Goal: Communication & Community: Participate in discussion

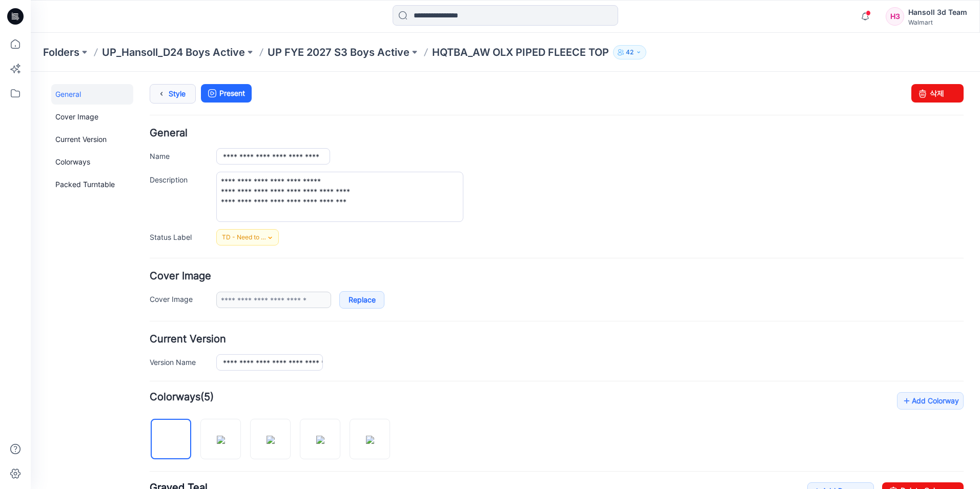
click at [184, 88] on link "Style" at bounding box center [173, 93] width 46 height 19
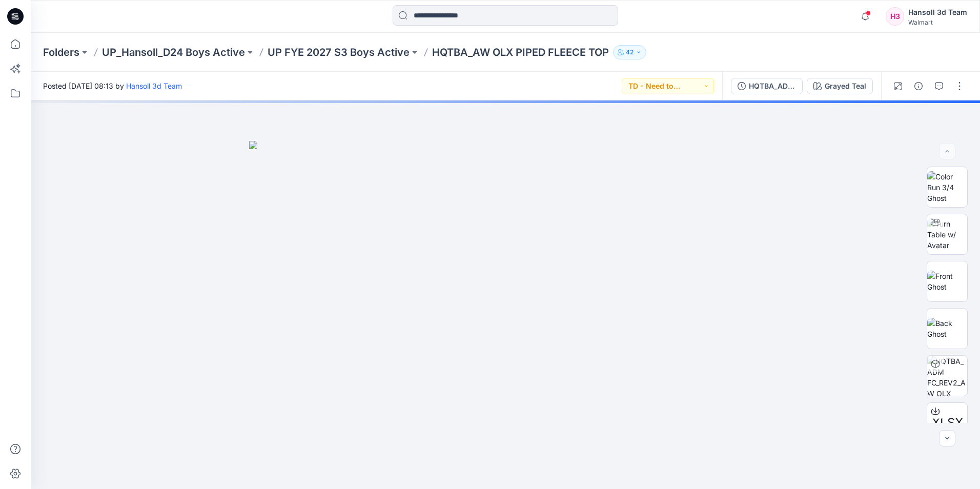
click at [869, 34] on div "Folders UP_Hansoll_D24 Boys Active UP FYE 2027 S3 Boys Active HQTBA_AW OLX PIPE…" at bounding box center [505, 52] width 949 height 39
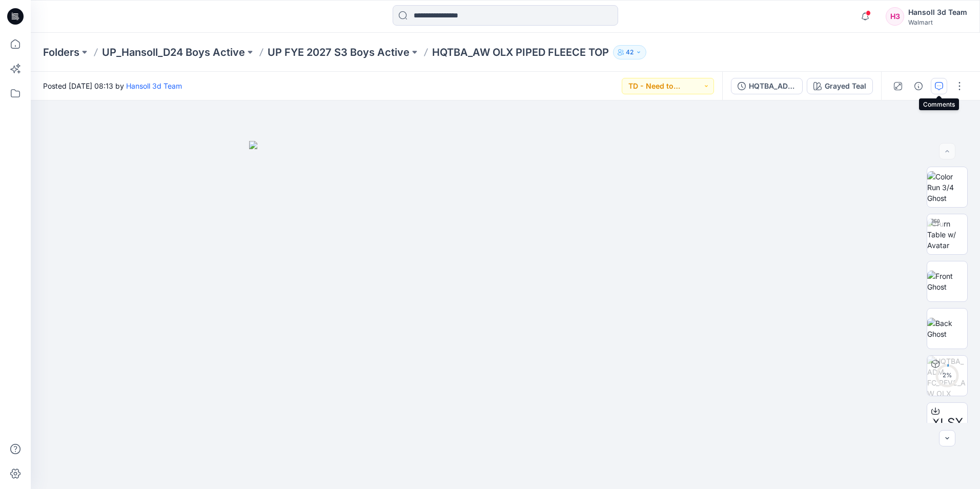
click at [939, 85] on icon "button" at bounding box center [939, 86] width 8 height 8
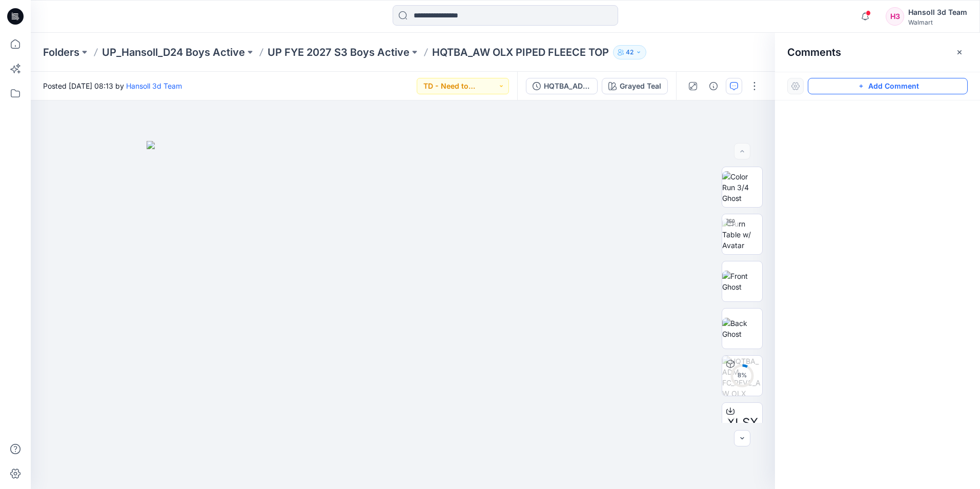
click at [880, 88] on button "Add Comment" at bounding box center [888, 86] width 160 height 16
click at [430, 192] on div "1" at bounding box center [403, 294] width 744 height 388
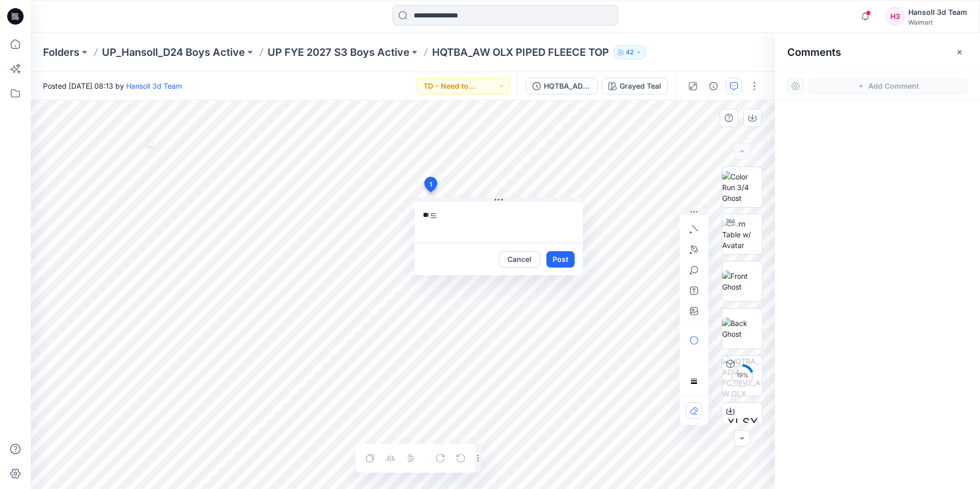
type textarea "*"
type textarea "**********"
click at [566, 249] on div "Cancel Post" at bounding box center [499, 258] width 168 height 33
click at [563, 259] on button "Post" at bounding box center [560, 259] width 28 height 16
